Goal: Information Seeking & Learning: Learn about a topic

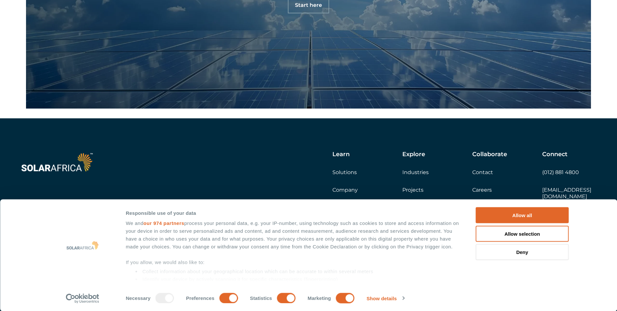
scroll to position [50, 0]
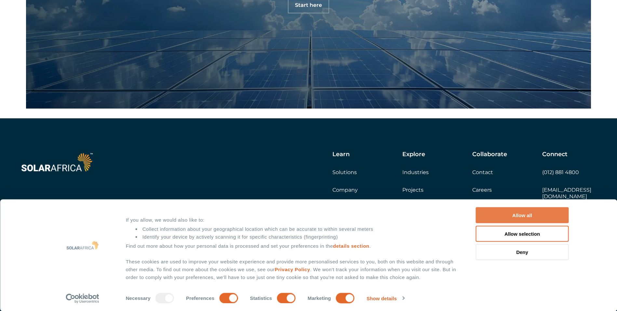
click at [516, 219] on button "Allow all" at bounding box center [522, 215] width 93 height 16
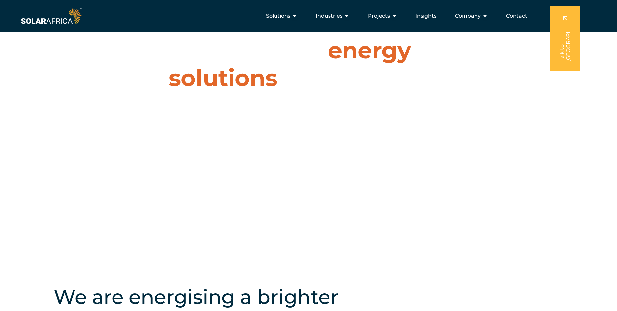
scroll to position [0, 0]
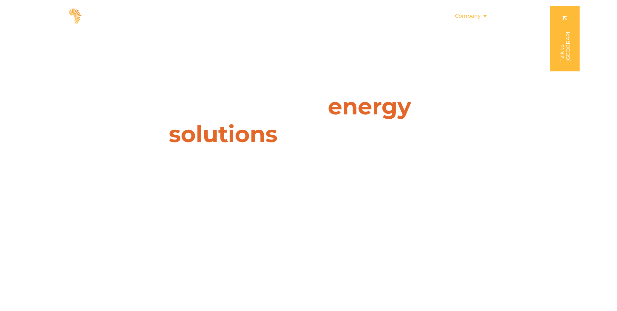
click at [464, 17] on span "Company" at bounding box center [468, 16] width 26 height 8
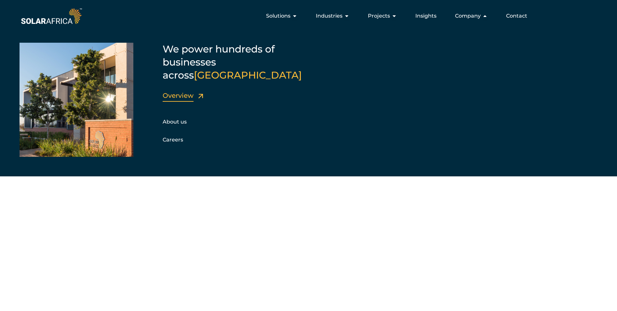
click at [178, 91] on link "Overview" at bounding box center [178, 95] width 31 height 8
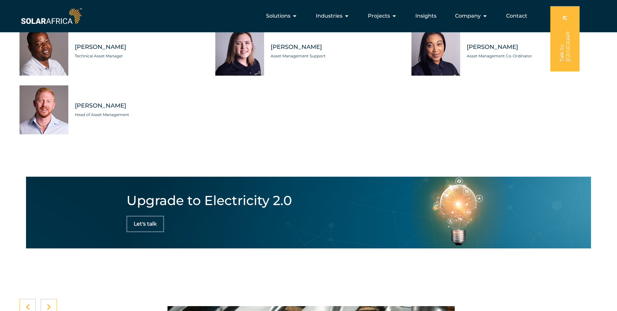
scroll to position [1743, 0]
